Goal: Transaction & Acquisition: Purchase product/service

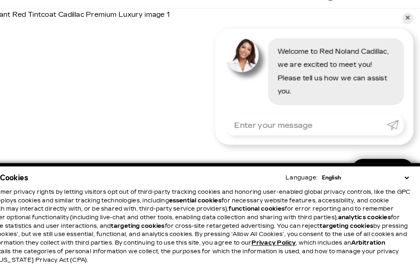
click at [55, 207] on p "We respect consumer privacy rights by letting visitors opt out of third-party t…" at bounding box center [209, 210] width 403 height 66
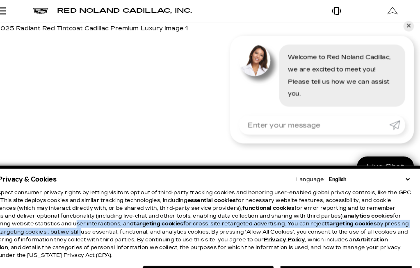
click at [59, 223] on p "We respect consumer privacy rights by letting visitors opt out of third-party t…" at bounding box center [209, 210] width 403 height 66
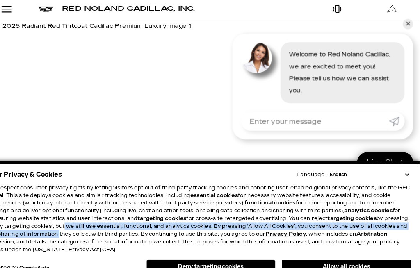
click at [61, 227] on p "We respect consumer privacy rights by letting visitors opt out of third-party t…" at bounding box center [209, 210] width 403 height 66
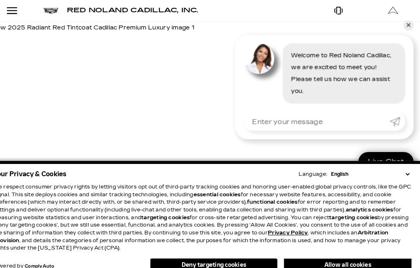
click at [62, 230] on p "We respect consumer privacy rights by letting visitors opt out of third-party t…" at bounding box center [209, 210] width 403 height 66
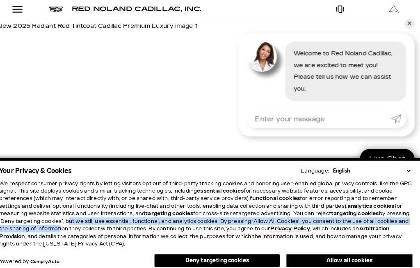
scroll to position [76, 0]
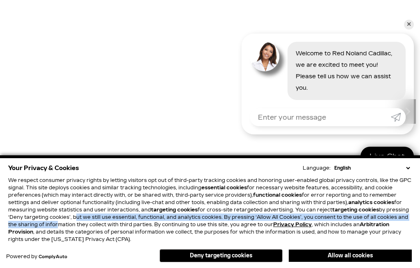
click at [64, 243] on p "We respect consumer privacy rights by letting visitors opt out of third-party t…" at bounding box center [209, 210] width 403 height 66
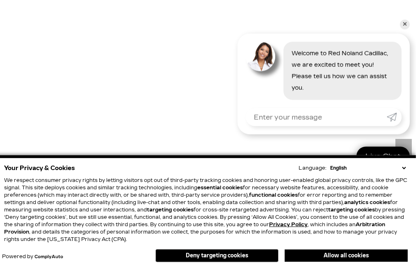
scroll to position [31, 0]
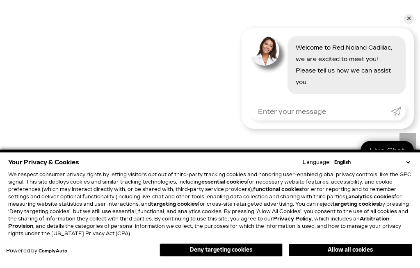
click at [64, 266] on div "Your Privacy & Cookies Language: English Spanish / Español English / [GEOGRAPHI…" at bounding box center [210, 213] width 407 height 105
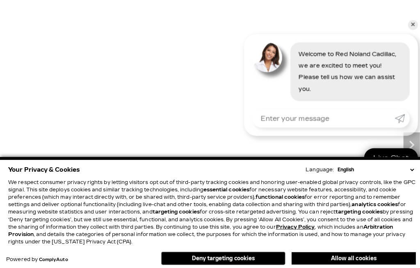
scroll to position [36, 4]
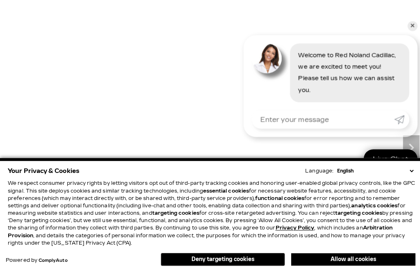
click at [63, 243] on p "We respect consumer privacy rights by letting visitors opt out of third-party t…" at bounding box center [209, 210] width 403 height 66
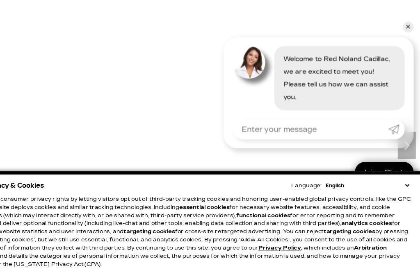
scroll to position [51, 0]
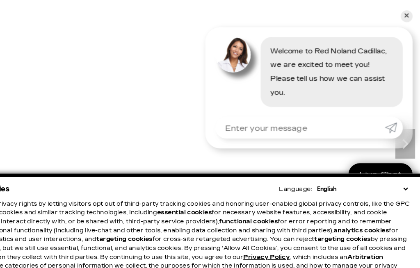
click at [53, 221] on p "We respect consumer privacy rights by letting visitors opt out of third-party t…" at bounding box center [209, 210] width 403 height 66
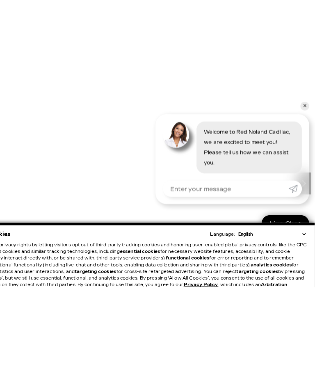
scroll to position [0, 0]
